Goal: Task Accomplishment & Management: Manage account settings

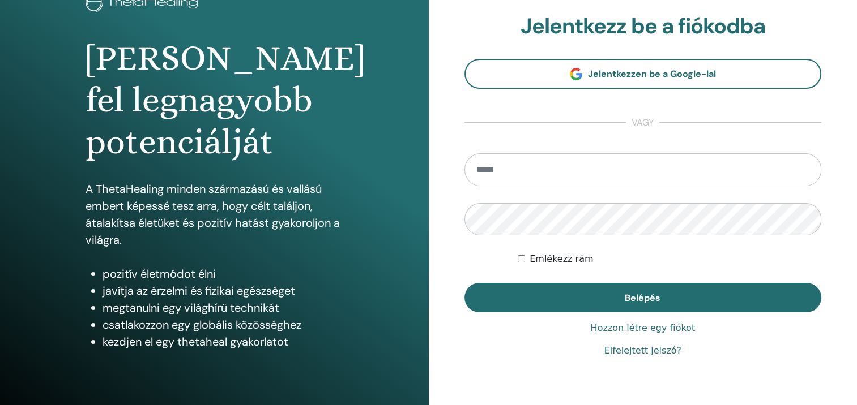
scroll to position [25, 0]
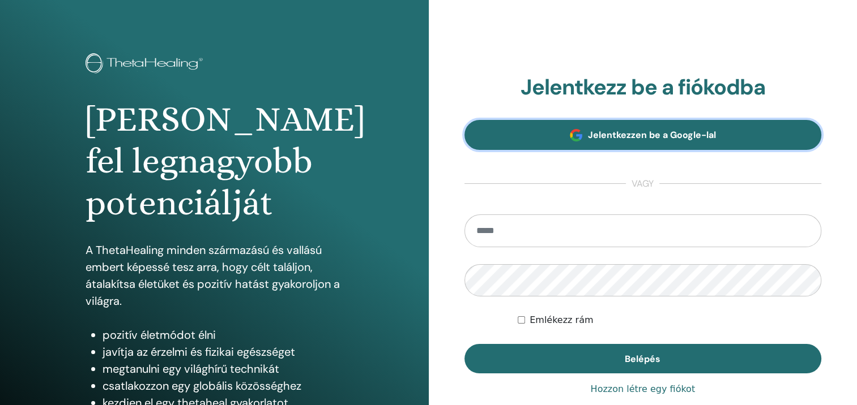
click at [537, 134] on link "Jelentkezzen be a Google-lal" at bounding box center [642, 135] width 357 height 30
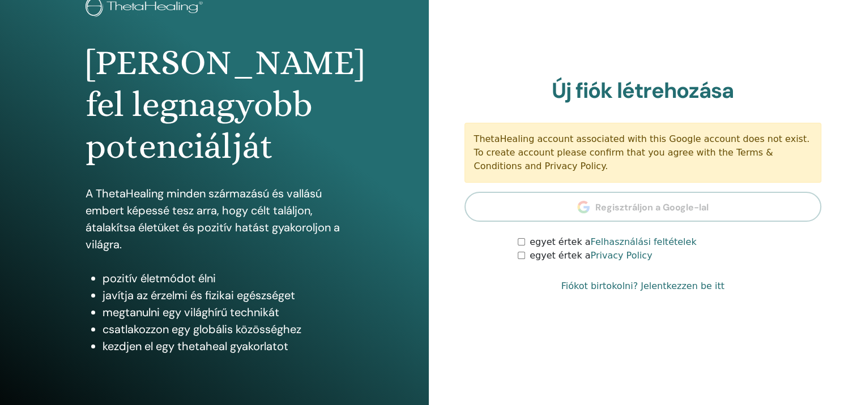
scroll to position [82, 0]
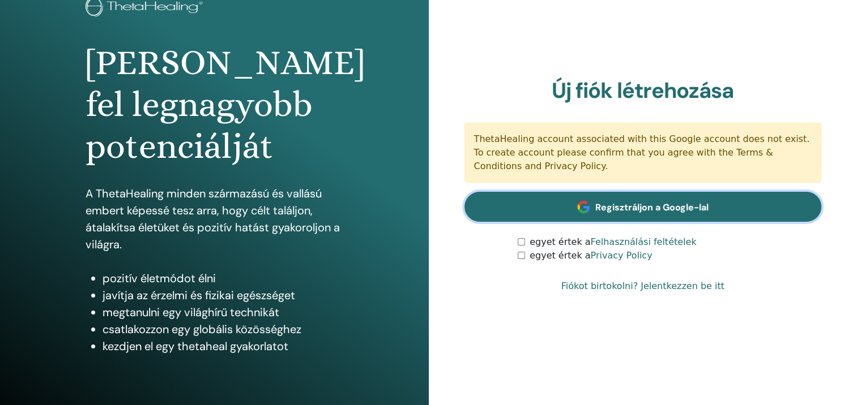
click at [650, 216] on link "Regisztráljon a Google-lal" at bounding box center [642, 207] width 357 height 30
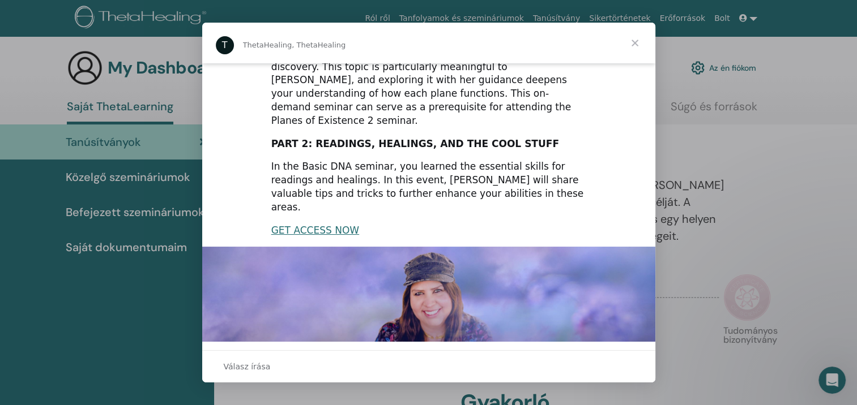
scroll to position [266, 0]
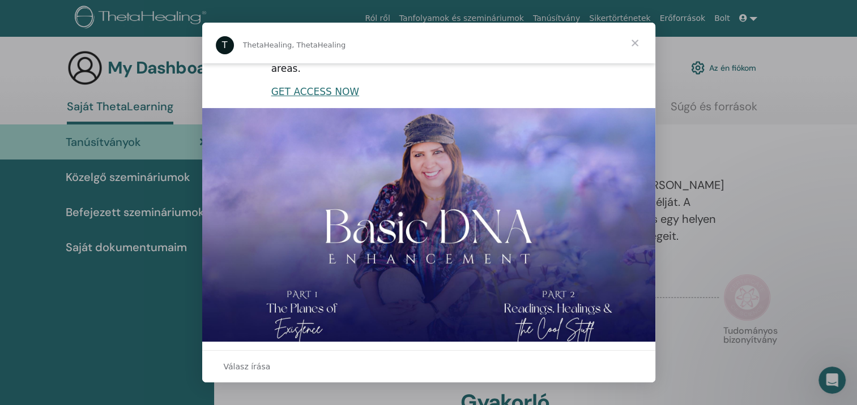
click at [636, 43] on span "Bezárás" at bounding box center [634, 43] width 41 height 41
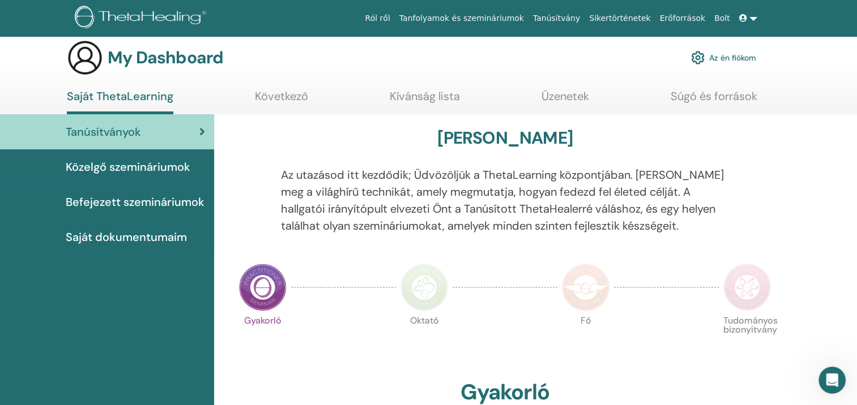
scroll to position [0, 0]
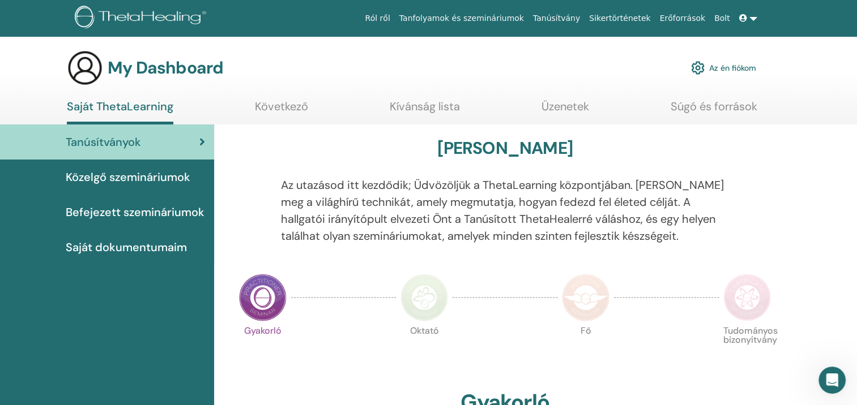
click at [177, 175] on span "Közelgő szemináriumok" at bounding box center [128, 177] width 125 height 17
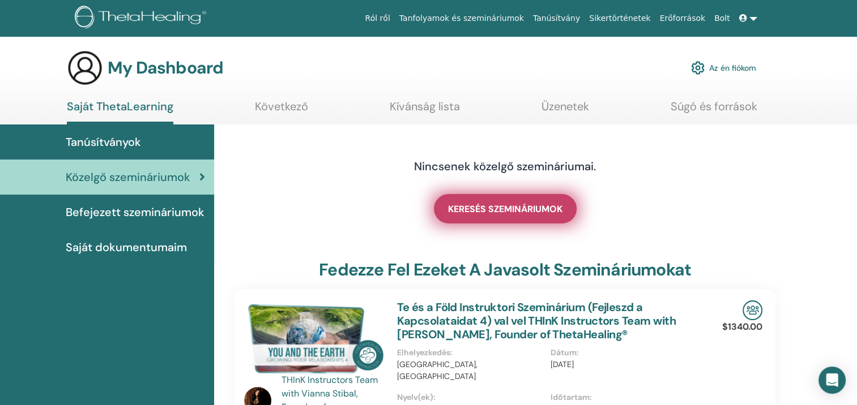
click at [474, 208] on span "KERESÉS SZEMINÁRIUMOK" at bounding box center [505, 209] width 114 height 12
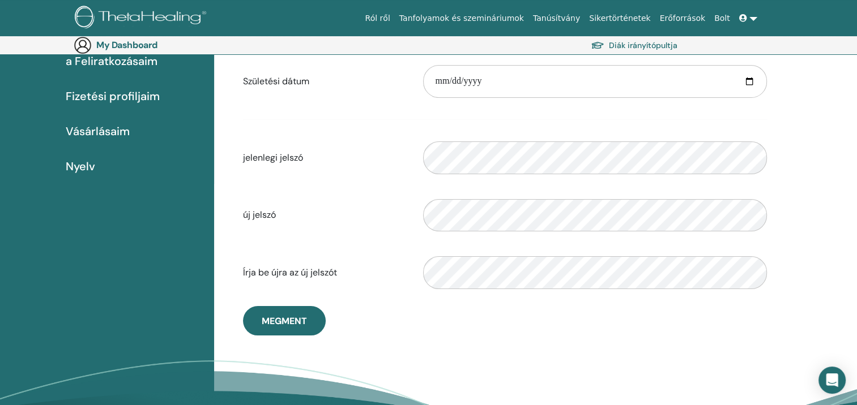
scroll to position [188, 0]
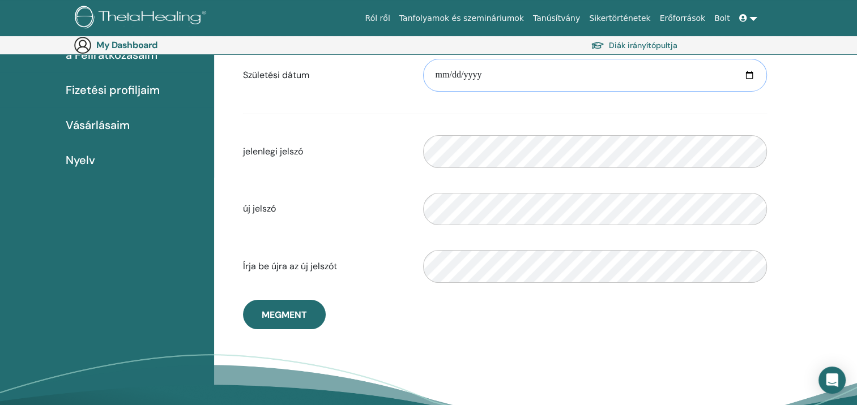
click at [450, 72] on input "date" at bounding box center [595, 75] width 344 height 33
click at [461, 74] on input "date" at bounding box center [595, 75] width 344 height 33
click at [456, 75] on input "date" at bounding box center [595, 75] width 344 height 33
type input "**********"
click at [414, 129] on div "Please enter a valid password" at bounding box center [594, 151] width 361 height 49
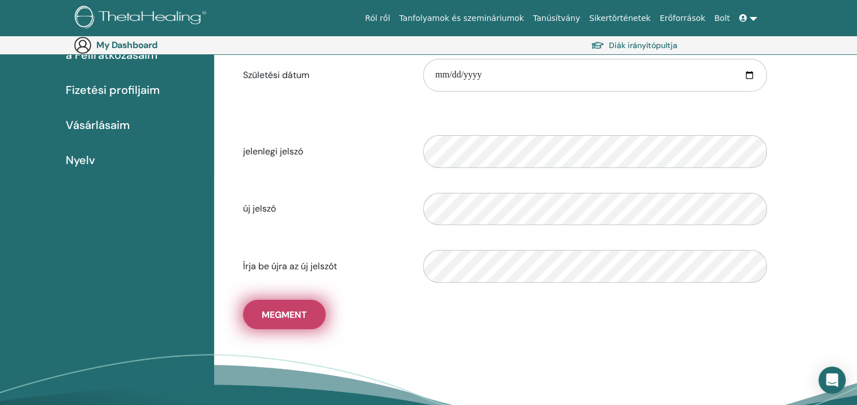
click at [320, 314] on button "Megment" at bounding box center [284, 314] width 83 height 29
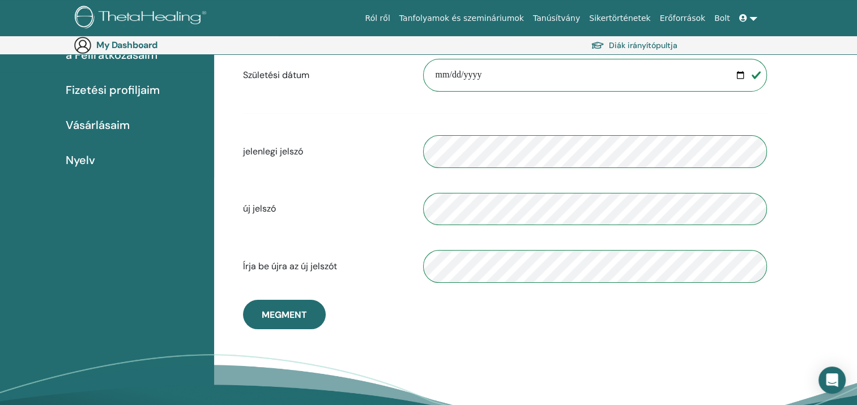
scroll to position [0, 0]
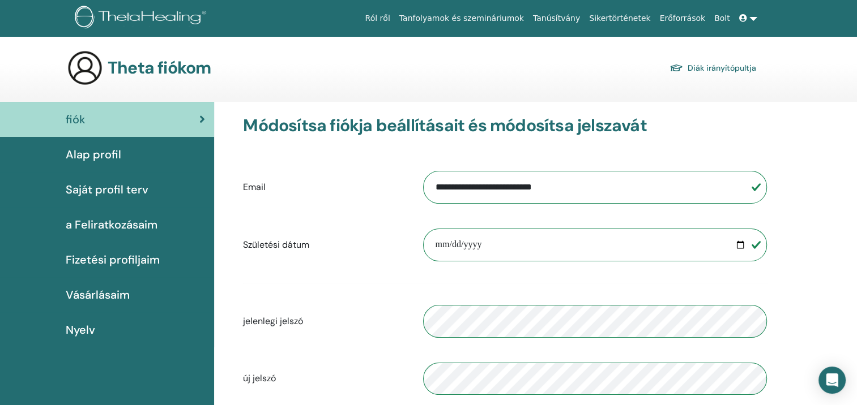
click at [115, 155] on span "Alap profil" at bounding box center [93, 154] width 55 height 17
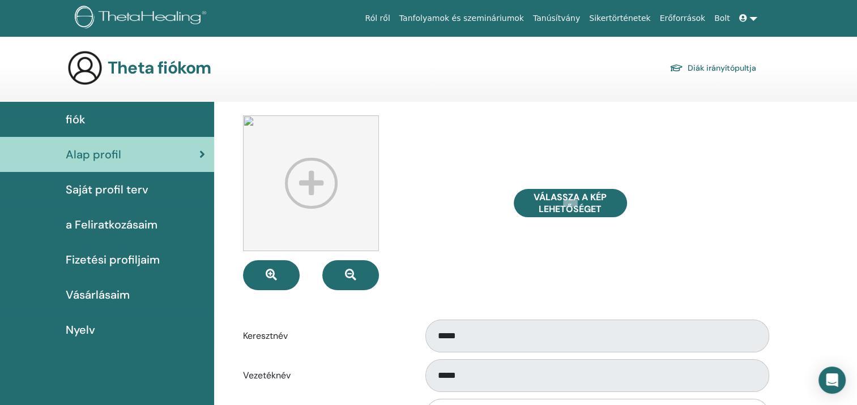
click at [314, 202] on img at bounding box center [311, 184] width 136 height 136
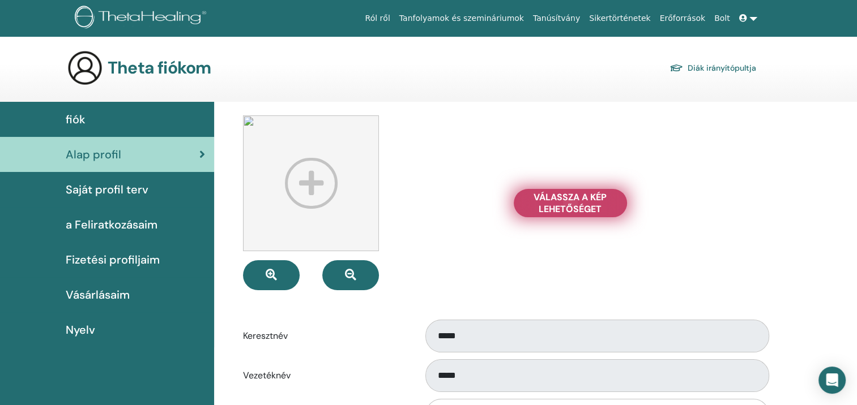
click at [591, 212] on span "Válassza a Kép lehetőséget" at bounding box center [570, 203] width 85 height 24
click at [578, 207] on input "Válassza a Kép lehetőséget" at bounding box center [570, 203] width 15 height 8
type input "**********"
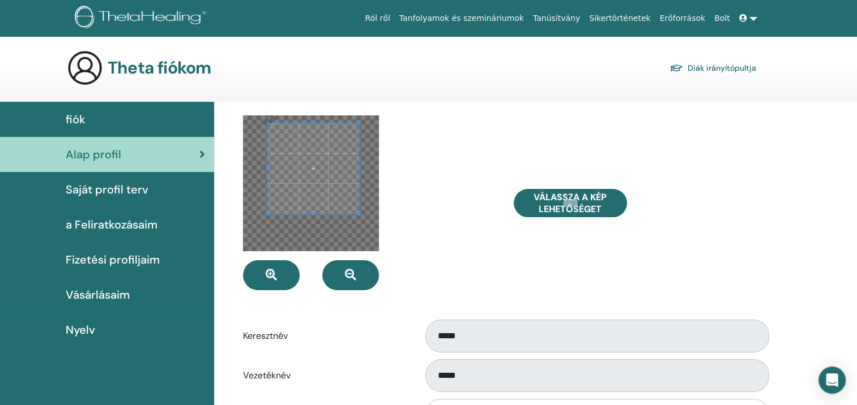
click at [317, 182] on span at bounding box center [313, 168] width 91 height 91
click at [323, 185] on span at bounding box center [312, 165] width 91 height 91
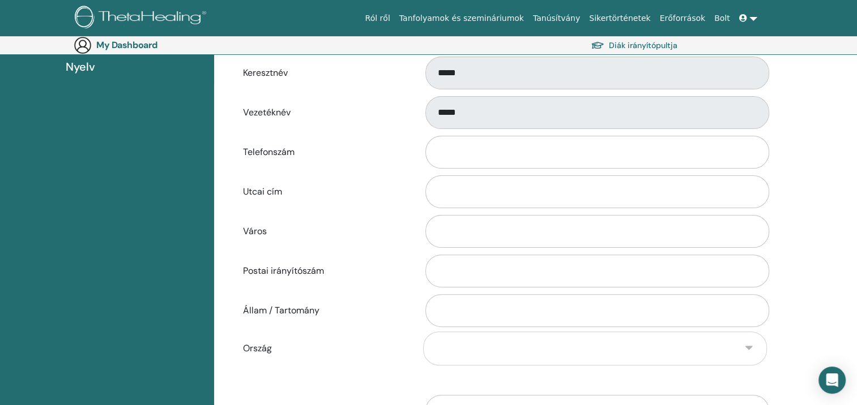
scroll to position [301, 0]
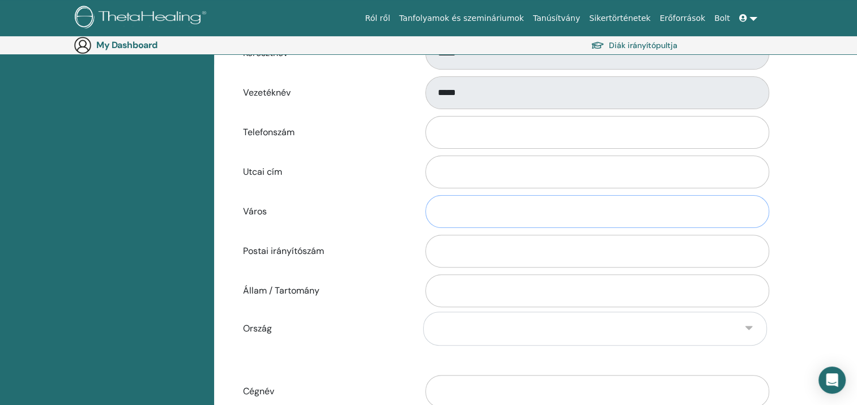
click at [449, 213] on input "Város" at bounding box center [597, 211] width 344 height 33
type input "********"
click at [403, 239] on div "Postai irányítószám" at bounding box center [504, 251] width 541 height 37
click at [461, 255] on input "Postai irányítószám" at bounding box center [597, 251] width 344 height 33
type input "****"
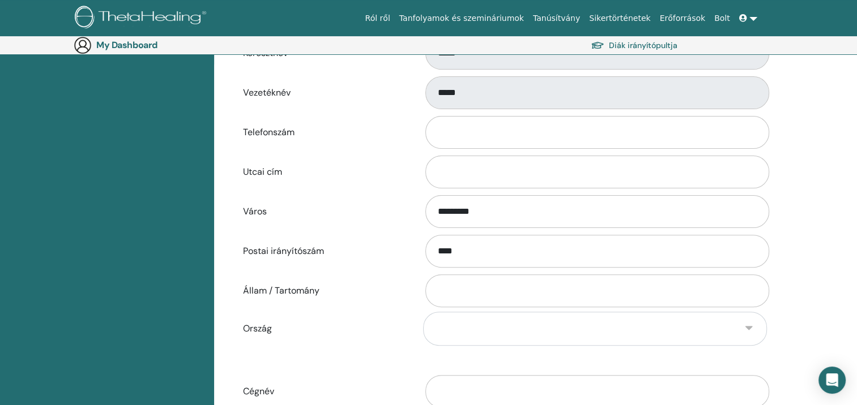
click at [407, 309] on form "Válassza a Kép lehetőséget Keresztnév ***** Vezetéknév ***** Telefonszám Utcai …" at bounding box center [505, 141] width 524 height 618
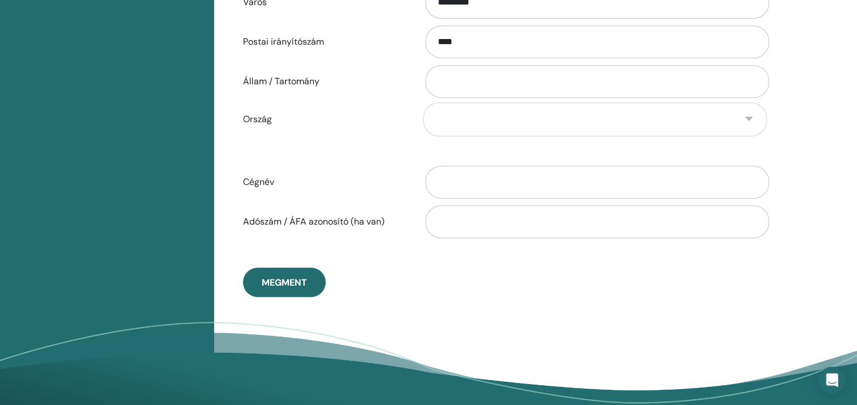
scroll to position [512, 0]
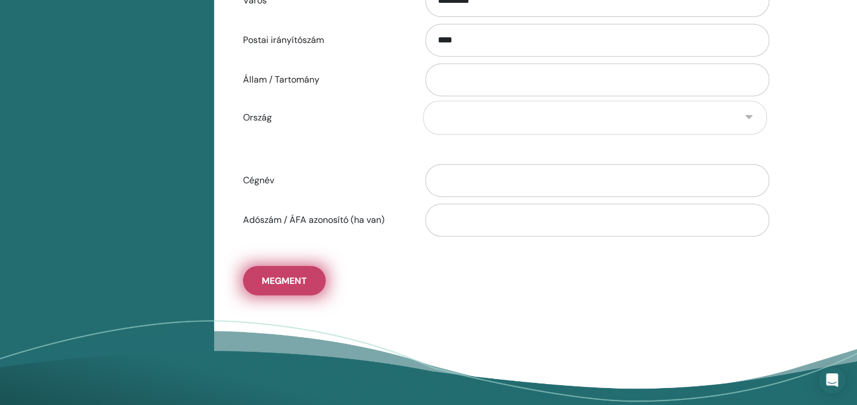
click at [297, 281] on span "Megment" at bounding box center [284, 281] width 45 height 12
click at [271, 283] on span "Megment" at bounding box center [284, 281] width 45 height 12
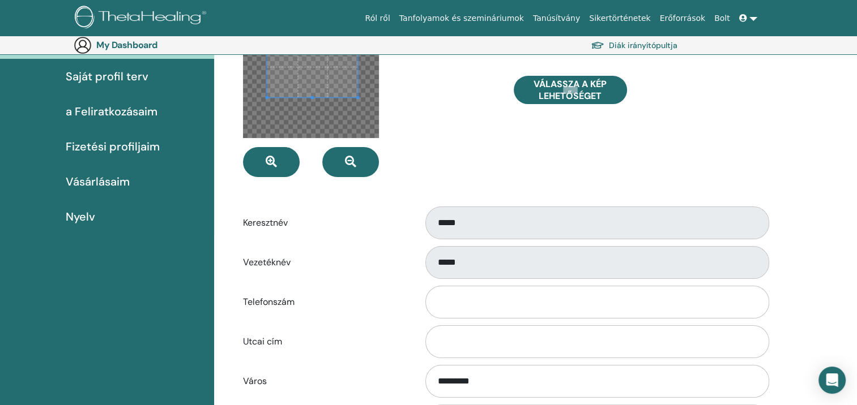
scroll to position [358, 0]
